Goal: Task Accomplishment & Management: Complete application form

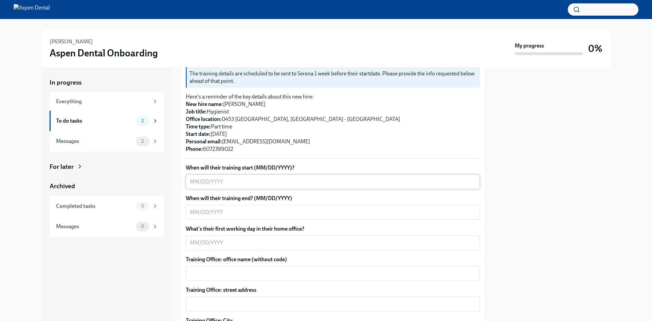
scroll to position [102, 0]
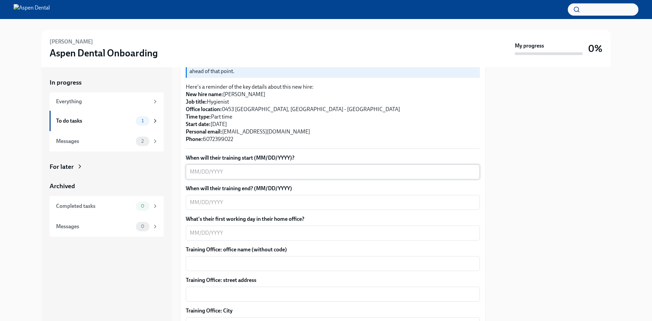
click at [265, 173] on textarea "When will their training start (MM/DD/YYYY)?" at bounding box center [333, 172] width 286 height 8
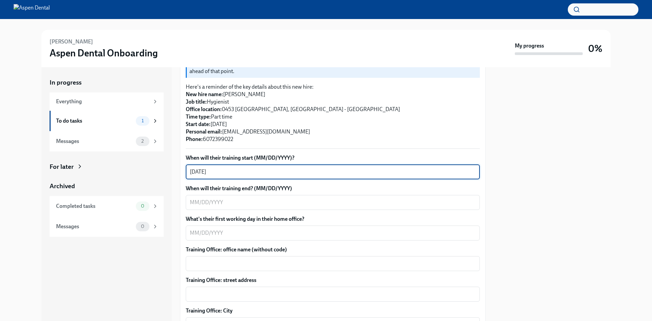
type textarea "[DATE]"
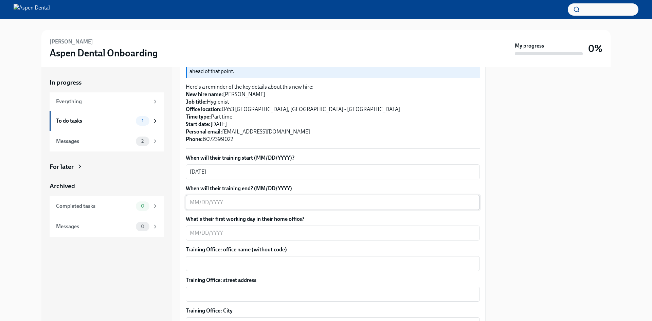
click at [289, 201] on textarea "When will their training end? (MM/DD/YYYY)" at bounding box center [333, 202] width 286 height 8
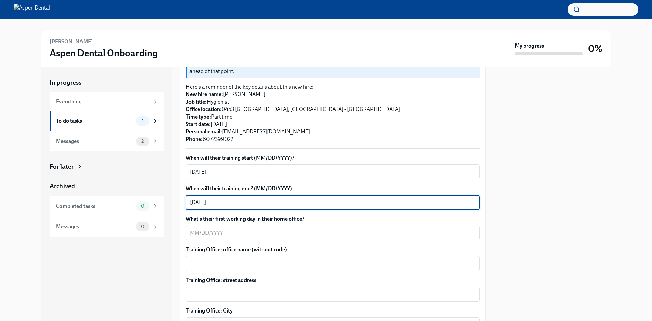
type textarea "[DATE]"
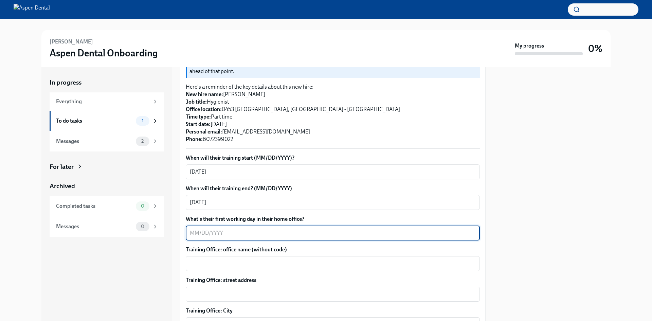
click at [253, 232] on textarea "What's their first working day in their home office?" at bounding box center [333, 233] width 286 height 8
type textarea "[DATE]"
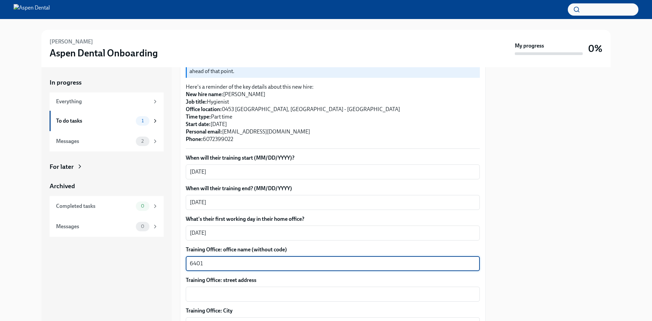
type textarea "6401"
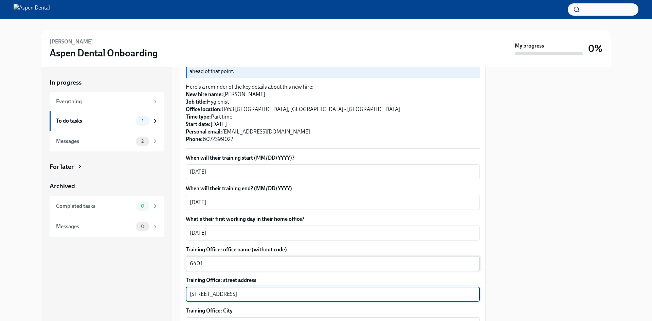
type textarea "[STREET_ADDRESS]"
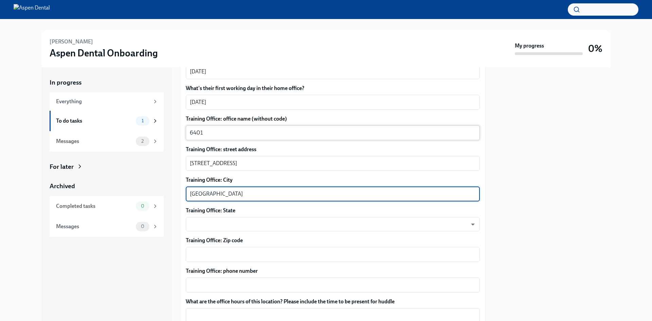
type textarea "[GEOGRAPHIC_DATA]"
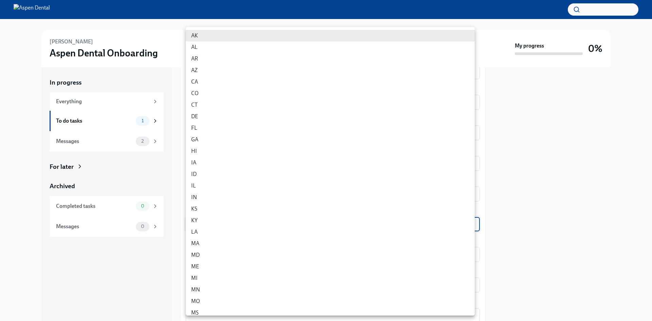
click at [339, 220] on body "[PERSON_NAME] Aspen Dental Onboarding My progress 0% In progress Everything To …" at bounding box center [326, 160] width 652 height 321
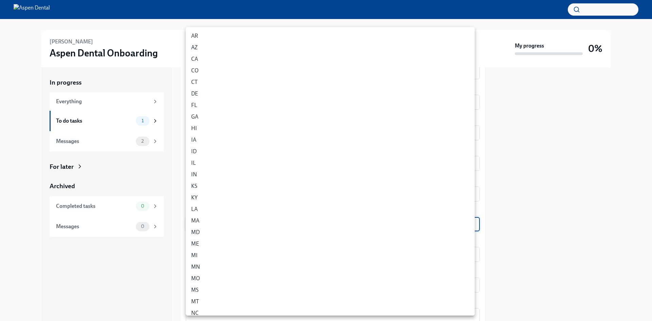
scroll to position [136, 0]
click at [210, 279] on li "NY" at bounding box center [330, 281] width 289 height 12
type input "EgO0PX8C9"
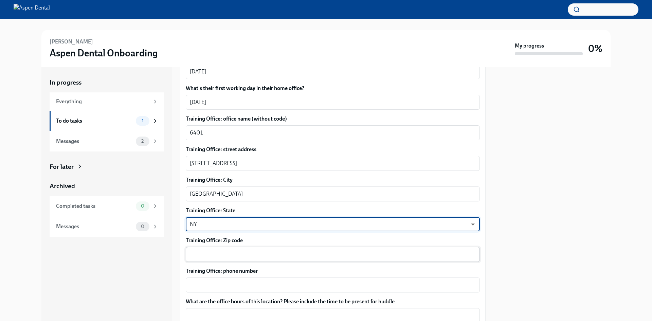
click at [223, 252] on textarea "Training Office: Zip code" at bounding box center [333, 254] width 286 height 8
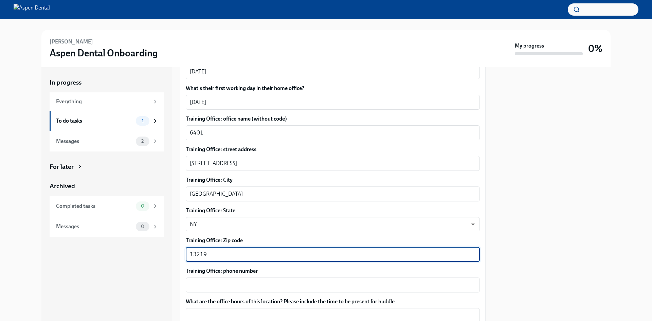
type textarea "13219"
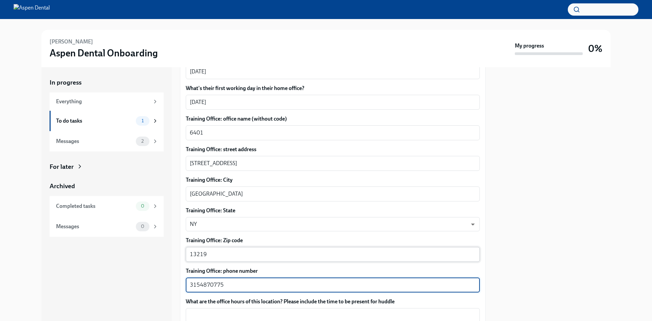
type textarea "3154870775"
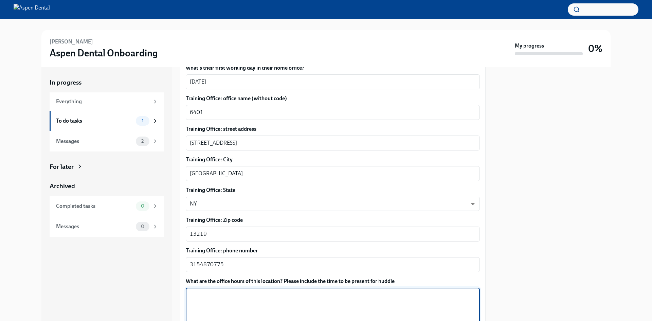
scroll to position [334, 0]
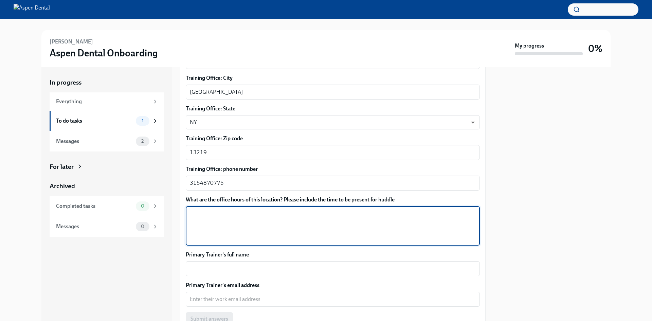
type textarea "6"
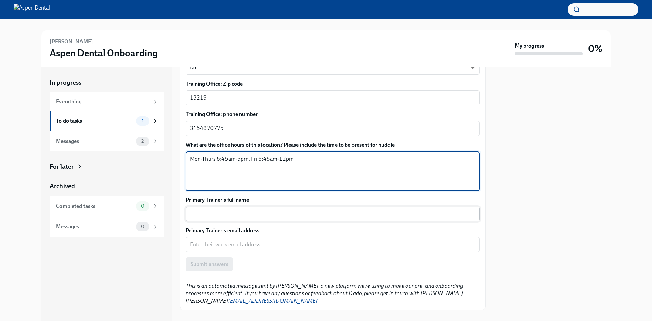
scroll to position [400, 0]
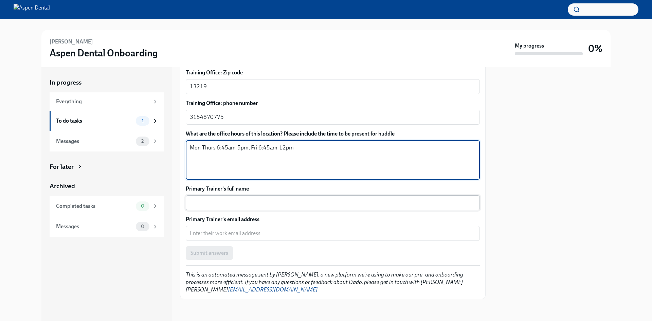
type textarea "Mon-Thurs 6:45am-5pm, Fri 6:45am-12pm"
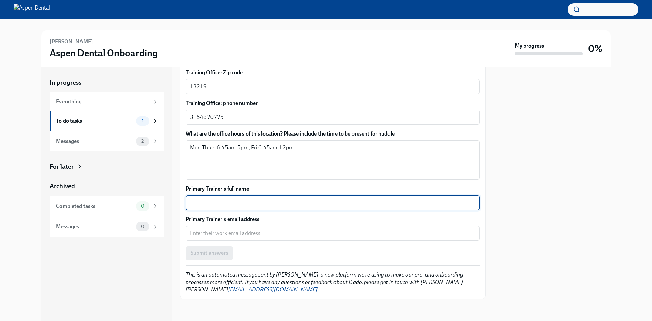
click at [265, 201] on textarea "Primary Trainer's full name" at bounding box center [333, 203] width 286 height 8
type textarea "[PERSON_NAME]"
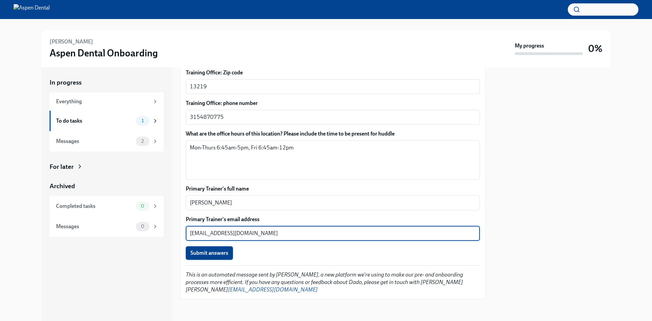
type textarea "[EMAIL_ADDRESS][DOMAIN_NAME]"
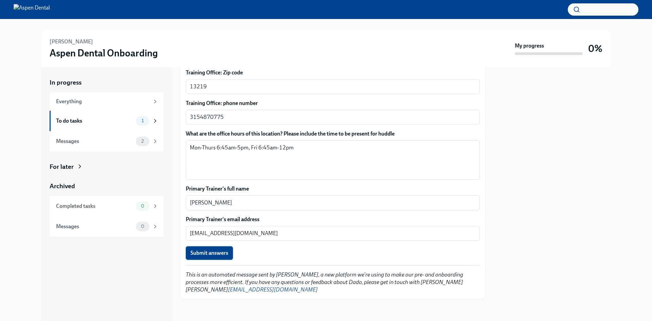
click at [222, 255] on span "Submit answers" at bounding box center [209, 253] width 38 height 7
